Goal: Check status: Check status

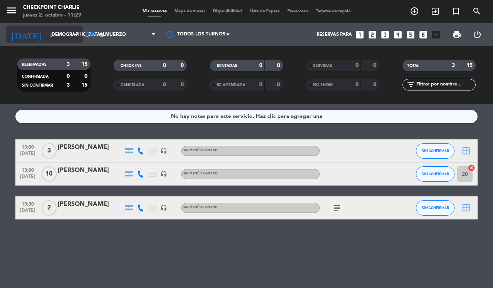
click at [77, 34] on icon "arrow_drop_down" at bounding box center [76, 34] width 9 height 9
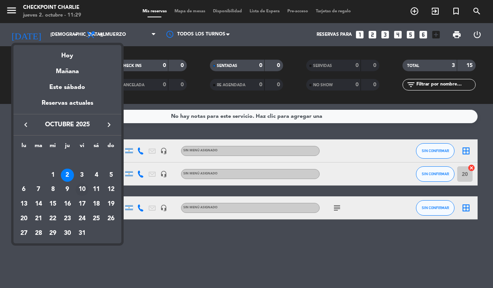
click at [81, 190] on div "10" at bounding box center [82, 189] width 13 height 13
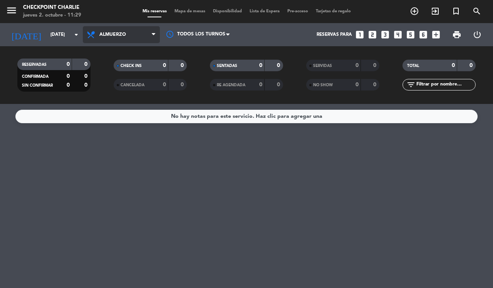
click at [100, 35] on span "Almuerzo" at bounding box center [112, 34] width 27 height 5
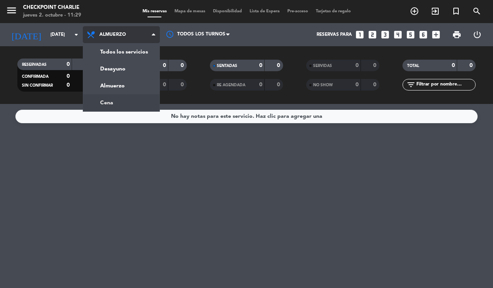
click at [113, 105] on ng-component "menu Checkpoint [PERSON_NAME] [DATE] 2. octubre - 11:29 Mis reservas Mapa de me…" at bounding box center [246, 144] width 493 height 288
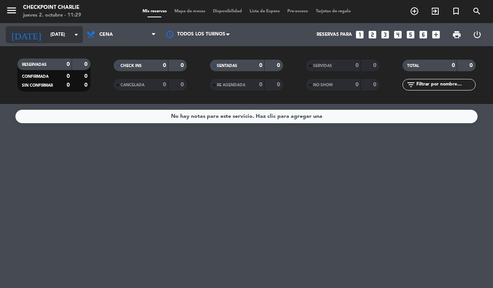
click at [71, 34] on input "[DATE]" at bounding box center [77, 34] width 61 height 13
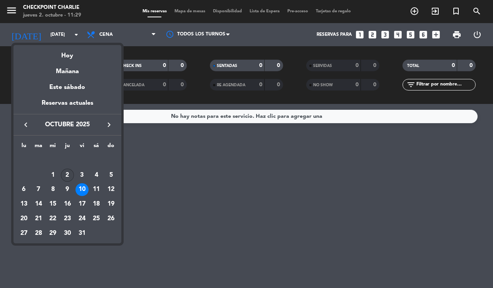
click at [61, 173] on div "2" at bounding box center [67, 175] width 13 height 13
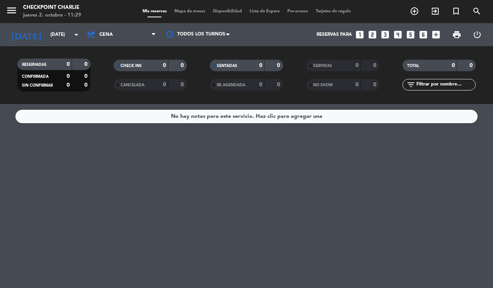
type input "[DEMOGRAPHIC_DATA][DATE]"
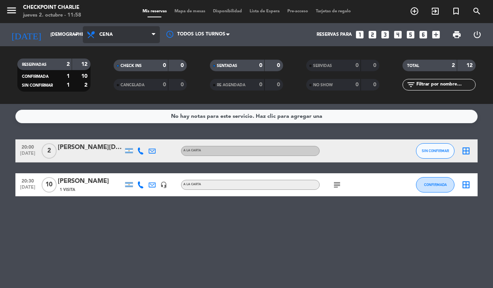
click at [105, 40] on span "Cena" at bounding box center [121, 34] width 77 height 17
click at [124, 85] on div "menu Checkpoint [PERSON_NAME] [DATE] 2. octubre - 11:58 Mis reservas Mapa de me…" at bounding box center [246, 52] width 493 height 104
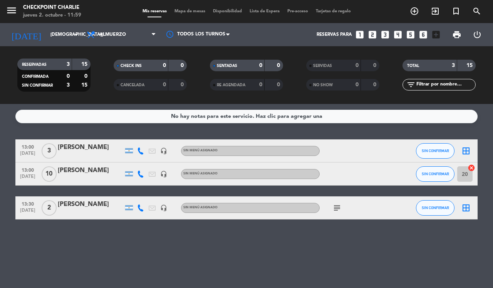
click at [336, 211] on icon "subject" at bounding box center [337, 208] width 9 height 9
click at [333, 249] on div "No hay notas para este servicio. Haz clic para agregar una 13:00 [DATE] 3 [PERS…" at bounding box center [246, 196] width 493 height 184
click at [153, 174] on icon at bounding box center [152, 174] width 7 height 7
click at [155, 152] on icon at bounding box center [152, 151] width 7 height 7
click at [131, 153] on div at bounding box center [129, 150] width 8 height 5
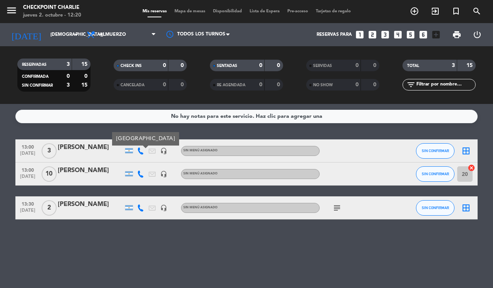
click at [72, 143] on div "[PERSON_NAME]" at bounding box center [91, 148] width 66 height 10
